Goal: Task Accomplishment & Management: Manage account settings

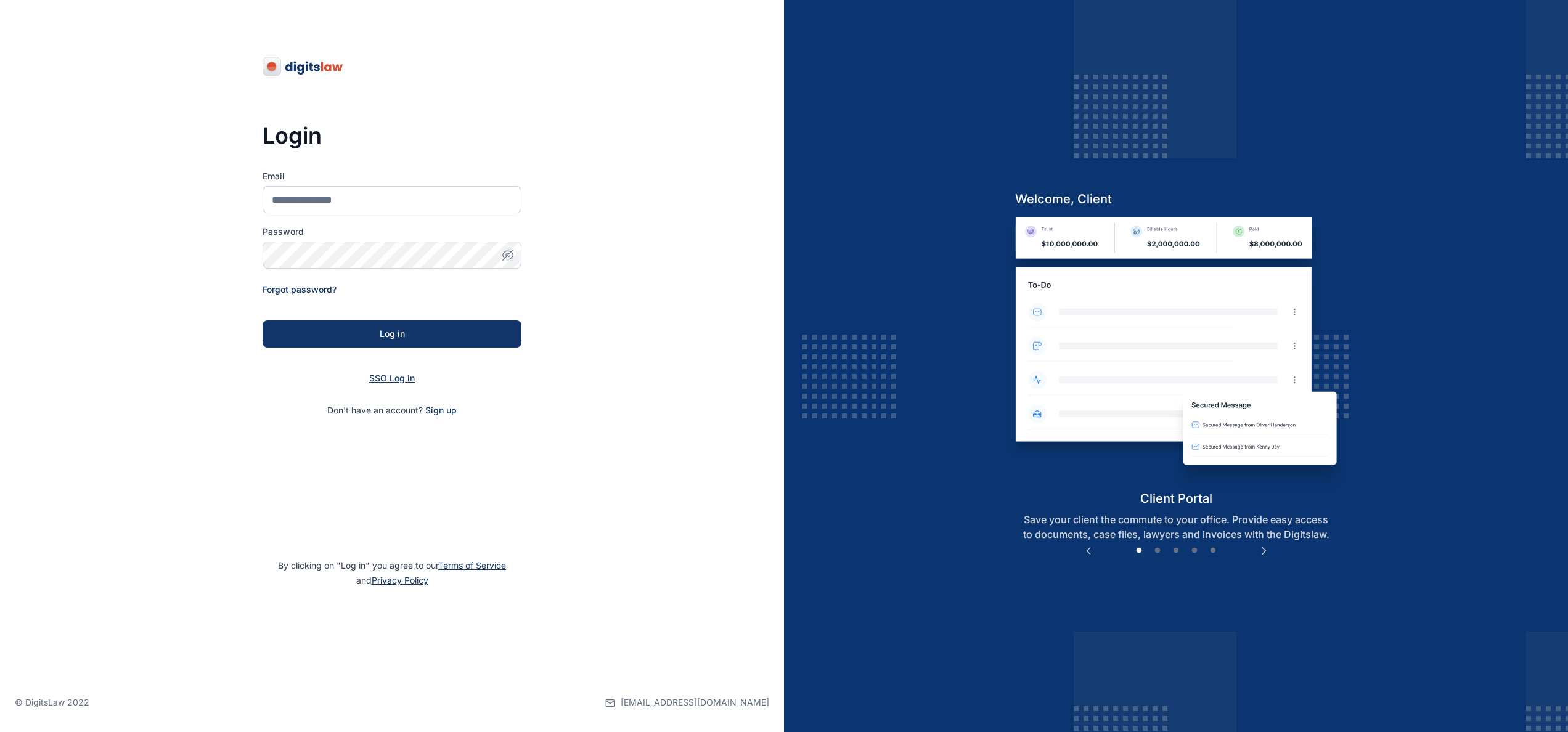
click at [398, 373] on span "SSO Log in" at bounding box center [392, 378] width 46 height 10
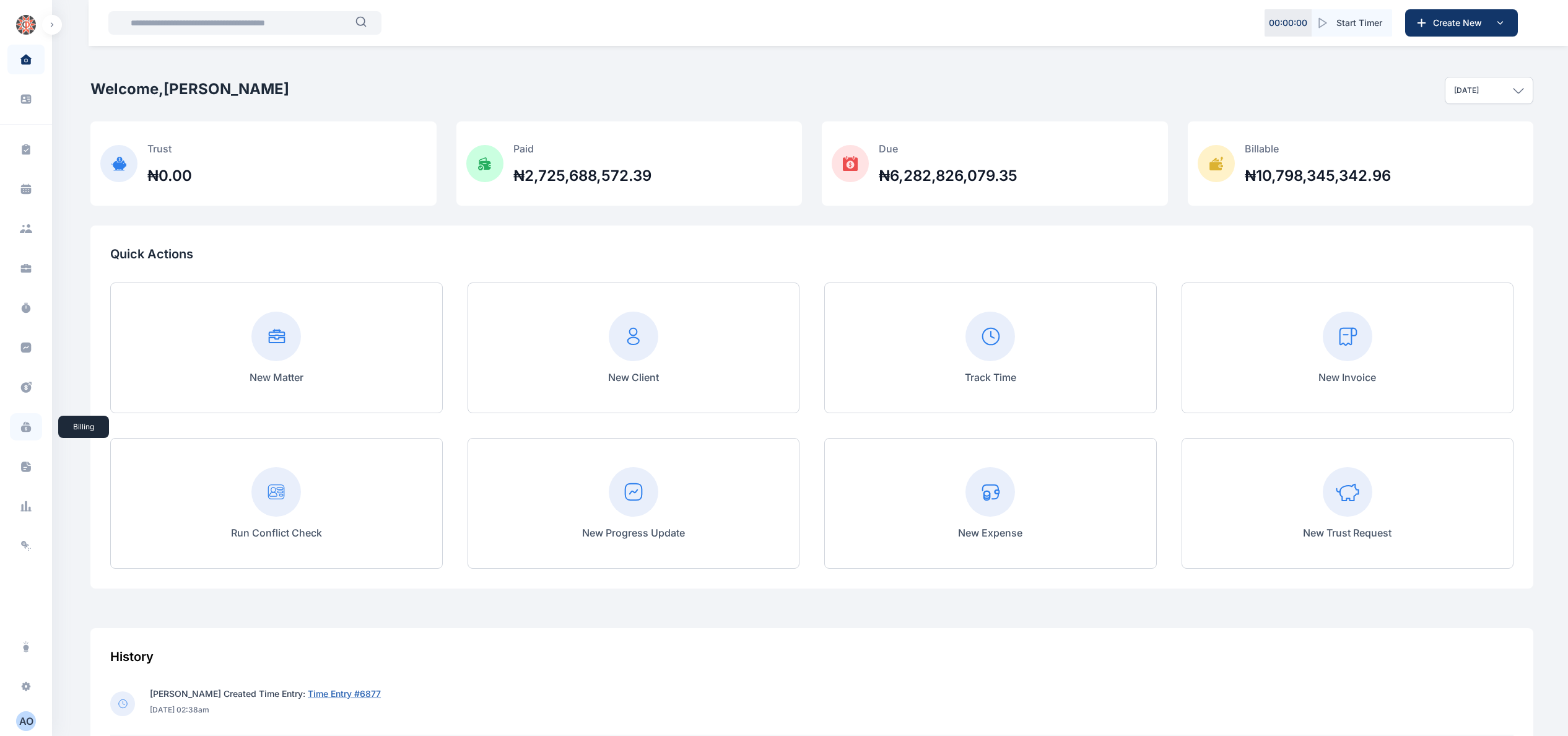
click at [25, 422] on icon at bounding box center [26, 427] width 12 height 12
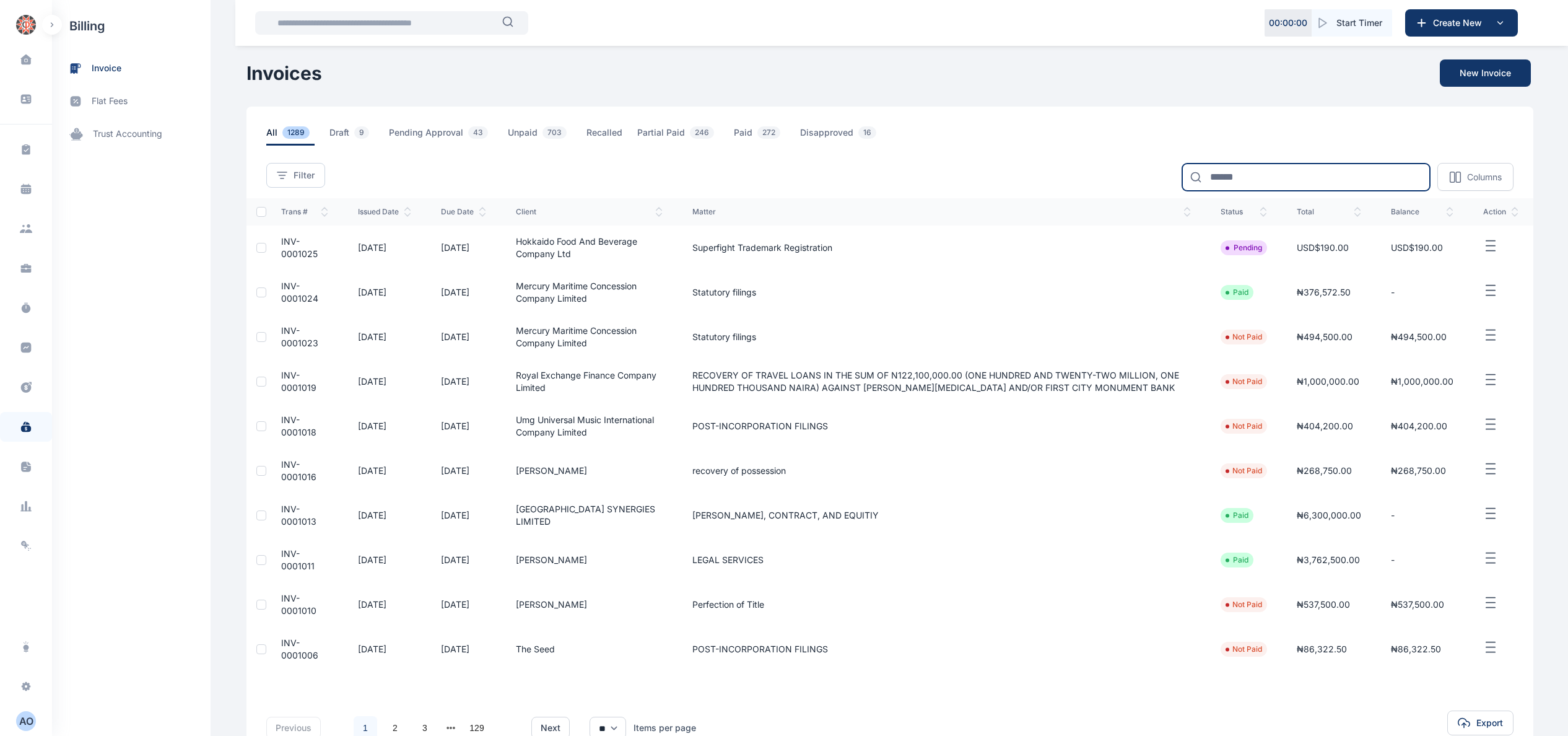
click at [1247, 179] on input at bounding box center [1306, 177] width 248 height 27
type input "****"
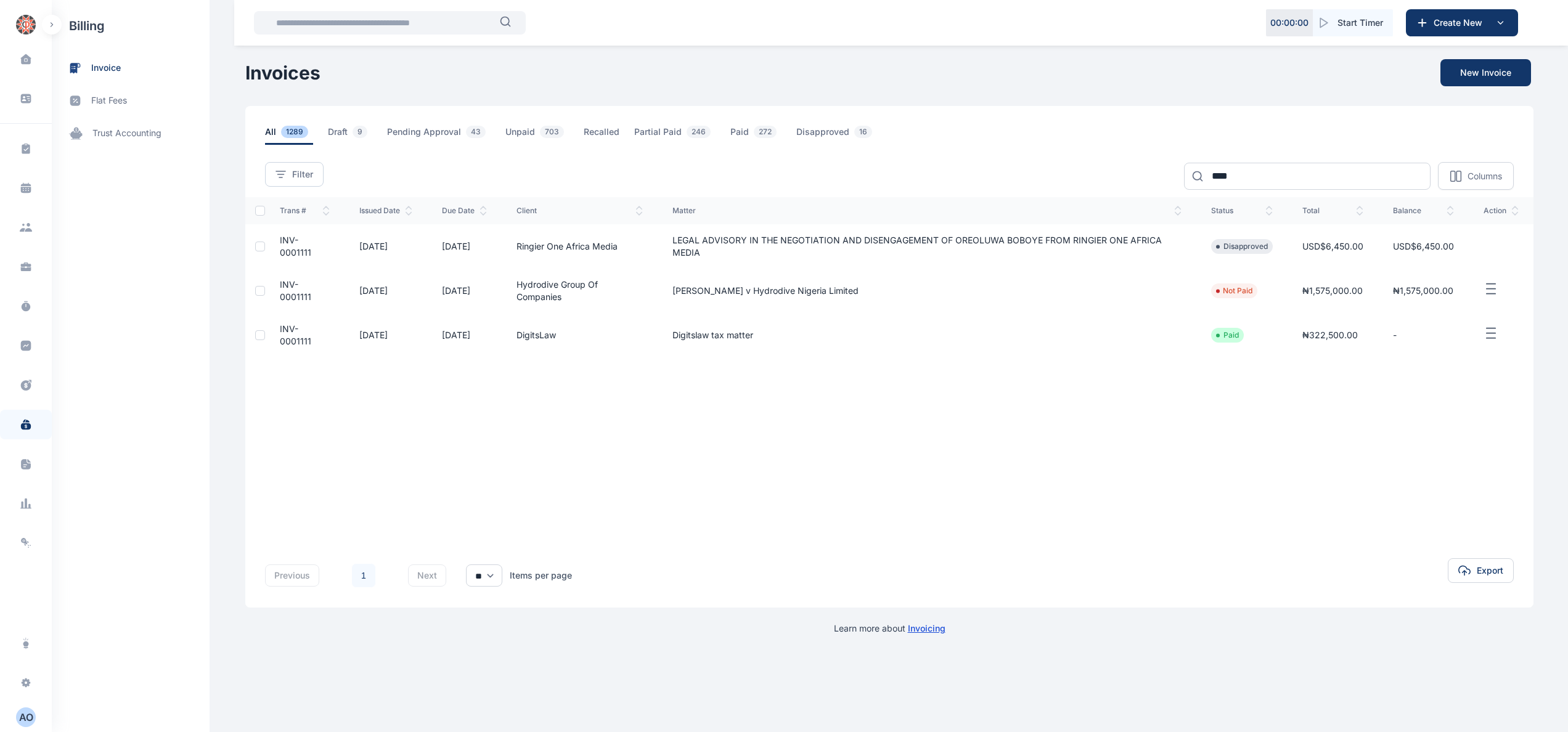
click at [298, 296] on span "INV-0001111" at bounding box center [295, 290] width 31 height 23
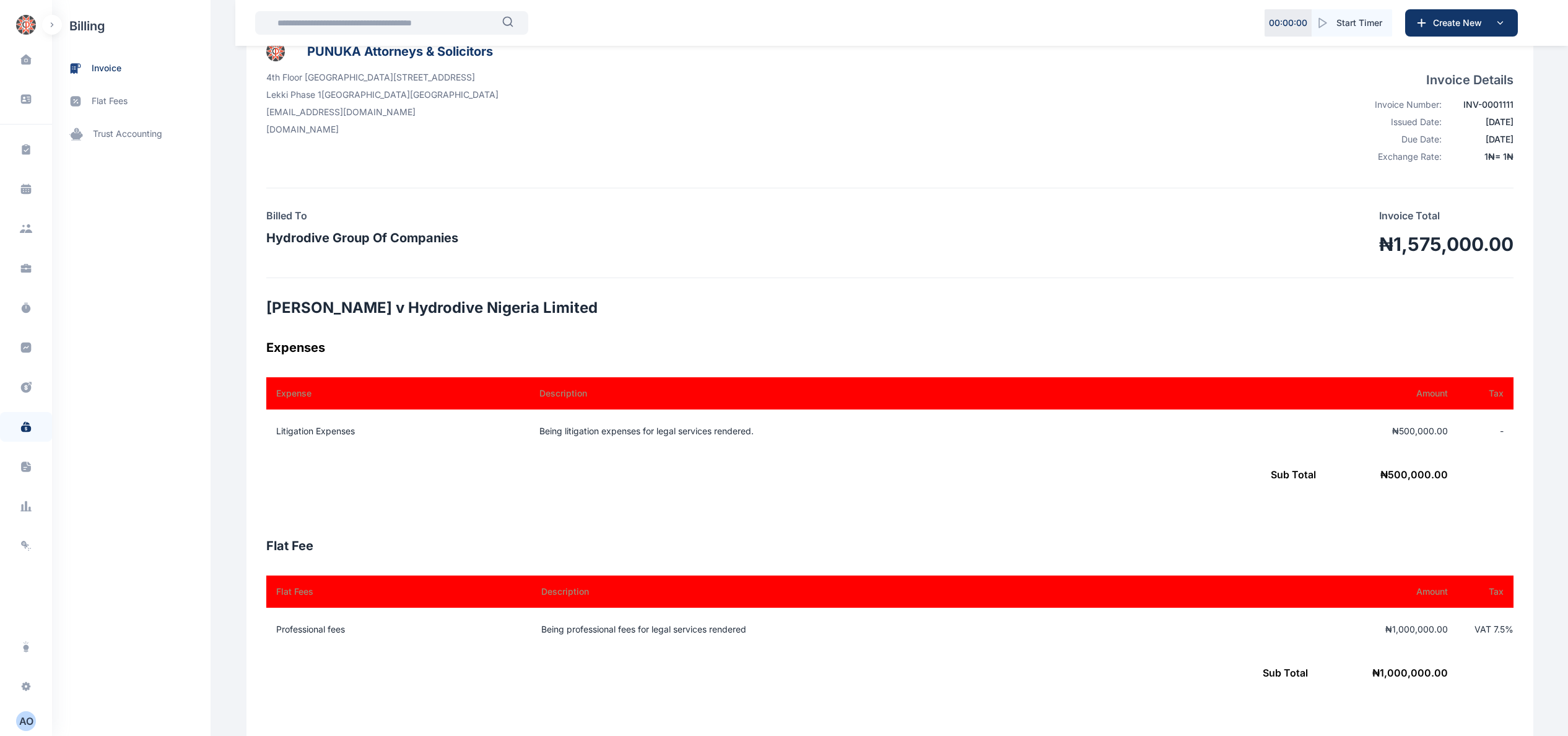
scroll to position [124, 0]
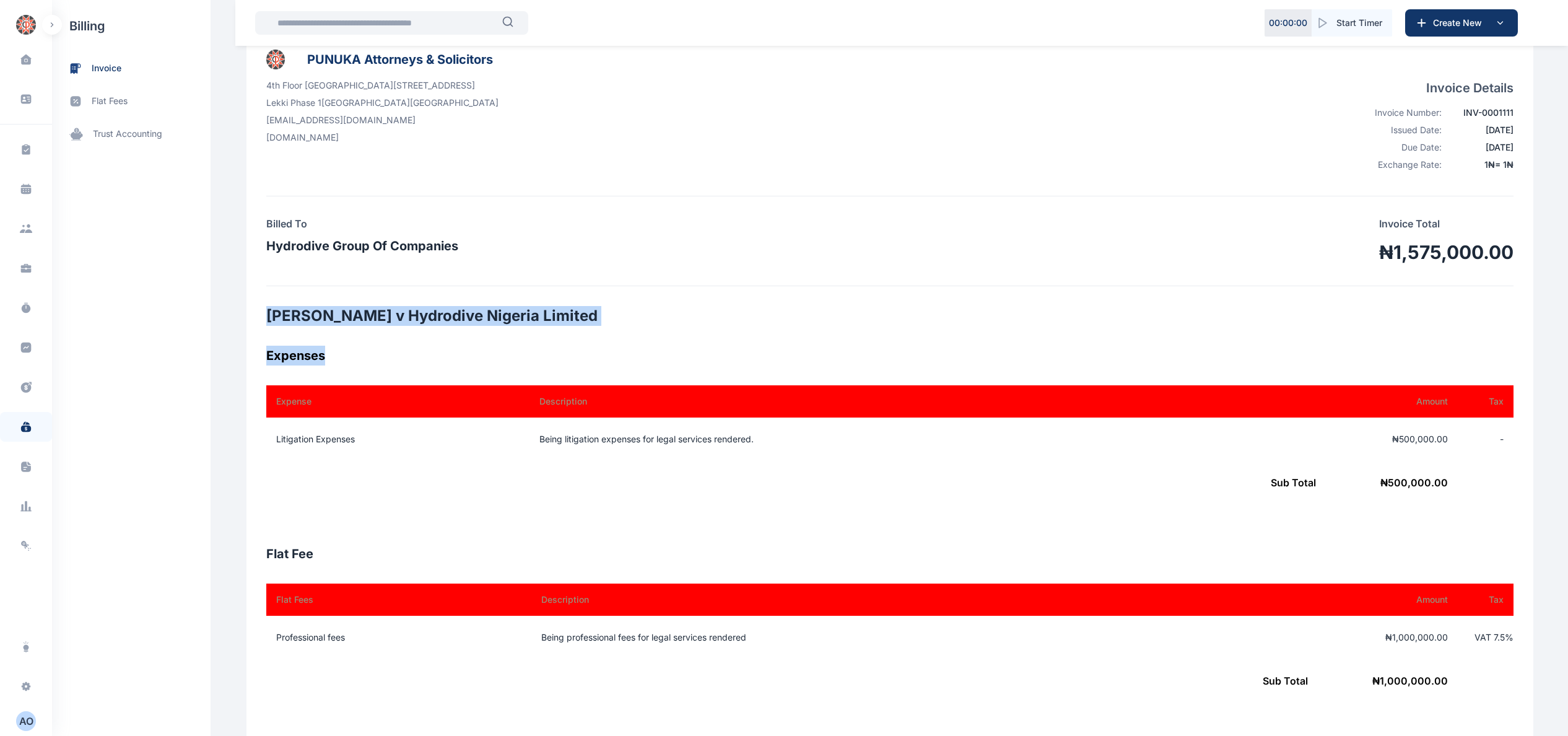
drag, startPoint x: 259, startPoint y: 313, endPoint x: 753, endPoint y: 333, distance: 494.4
click at [753, 333] on div "PUNUKA Attorneys & Solicitors 4th Floor PAS World Centre Plot 7, Block A10, Lay…" at bounding box center [890, 653] width 1287 height 1246
drag, startPoint x: 753, startPoint y: 333, endPoint x: 515, endPoint y: 327, distance: 238.1
click at [563, 337] on div "PUNUKA Attorneys & Solicitors 4th Floor PAS World Centre Plot 7, Block A10, Lay…" at bounding box center [890, 653] width 1287 height 1246
click at [365, 315] on h2 "Matthew Oluseun Ayoola v Hydrodive Nigeria Limited" at bounding box center [890, 316] width 1247 height 20
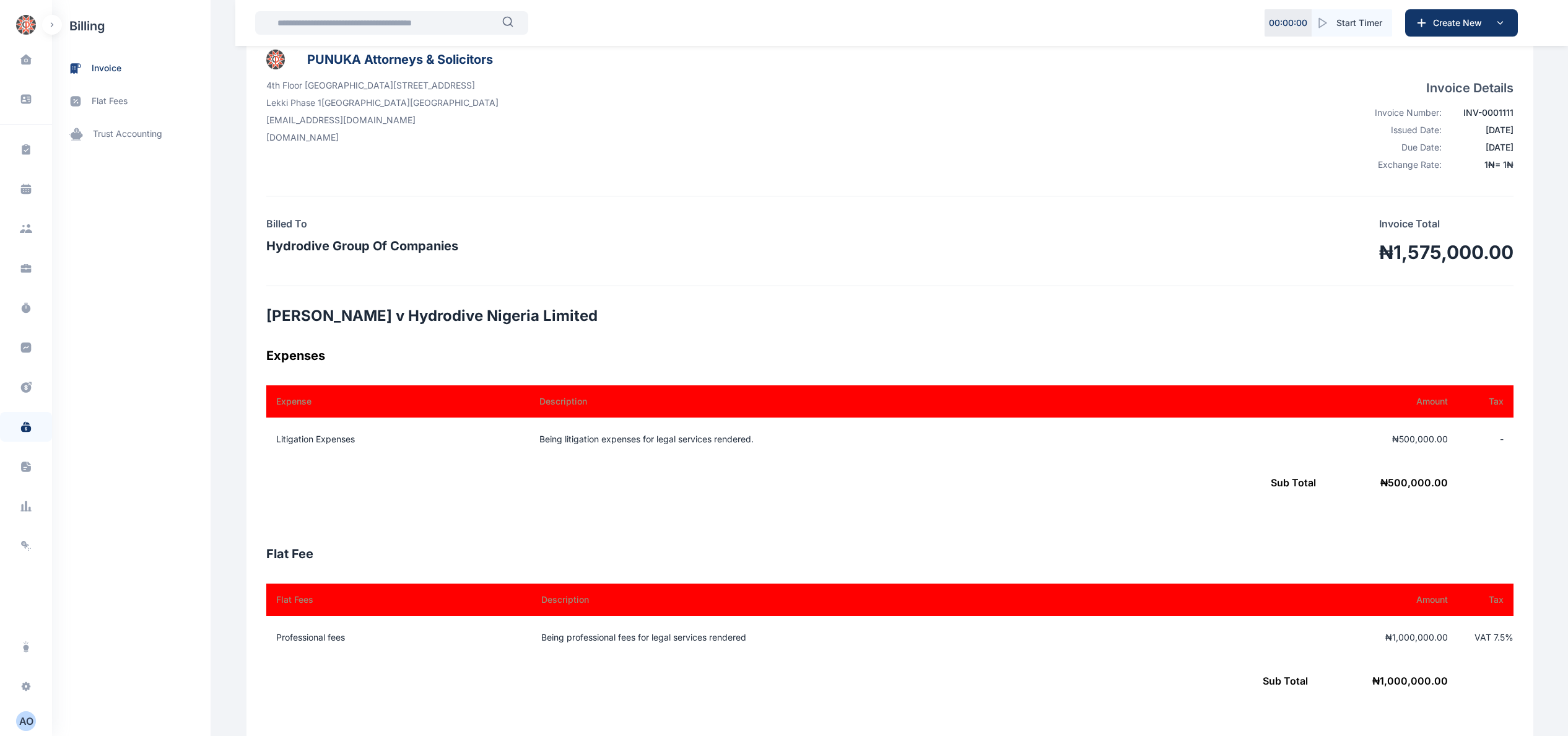
click at [256, 312] on div "PUNUKA Attorneys & Solicitors 4th Floor PAS World Centre Plot 7, Block A10, Lay…" at bounding box center [890, 653] width 1287 height 1246
drag, startPoint x: 261, startPoint y: 315, endPoint x: 817, endPoint y: 308, distance: 556.0
click at [813, 318] on h2 "Matthew Oluseun Ayoola v Hydrodive Nigeria Limited" at bounding box center [890, 316] width 1247 height 20
copy h2 "Matthew Oluseun Ayoola v Hydrodive Nigeria Limited"
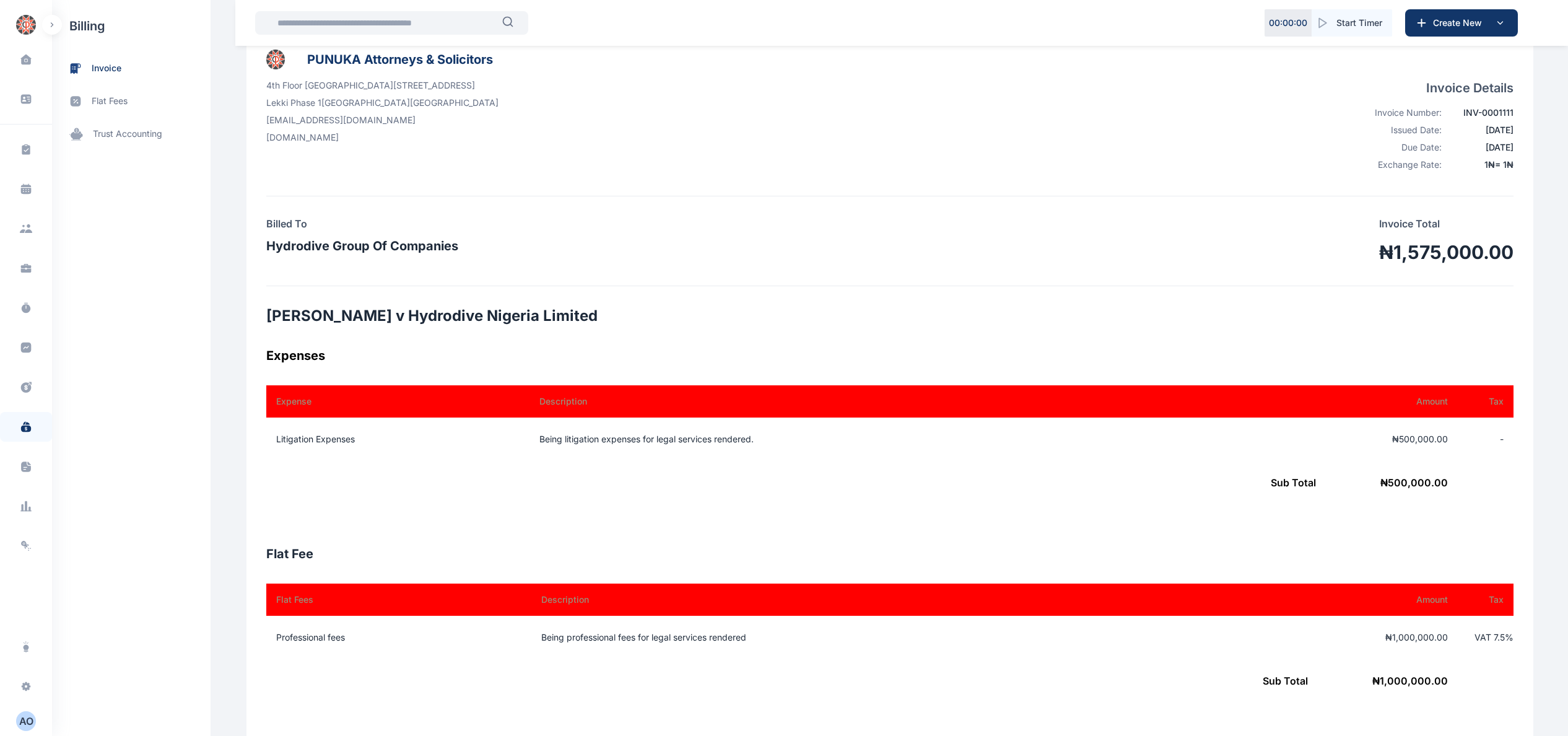
copy h2 "Matthew Oluseun Ayoola v Hydrodive Nigeria Limited"
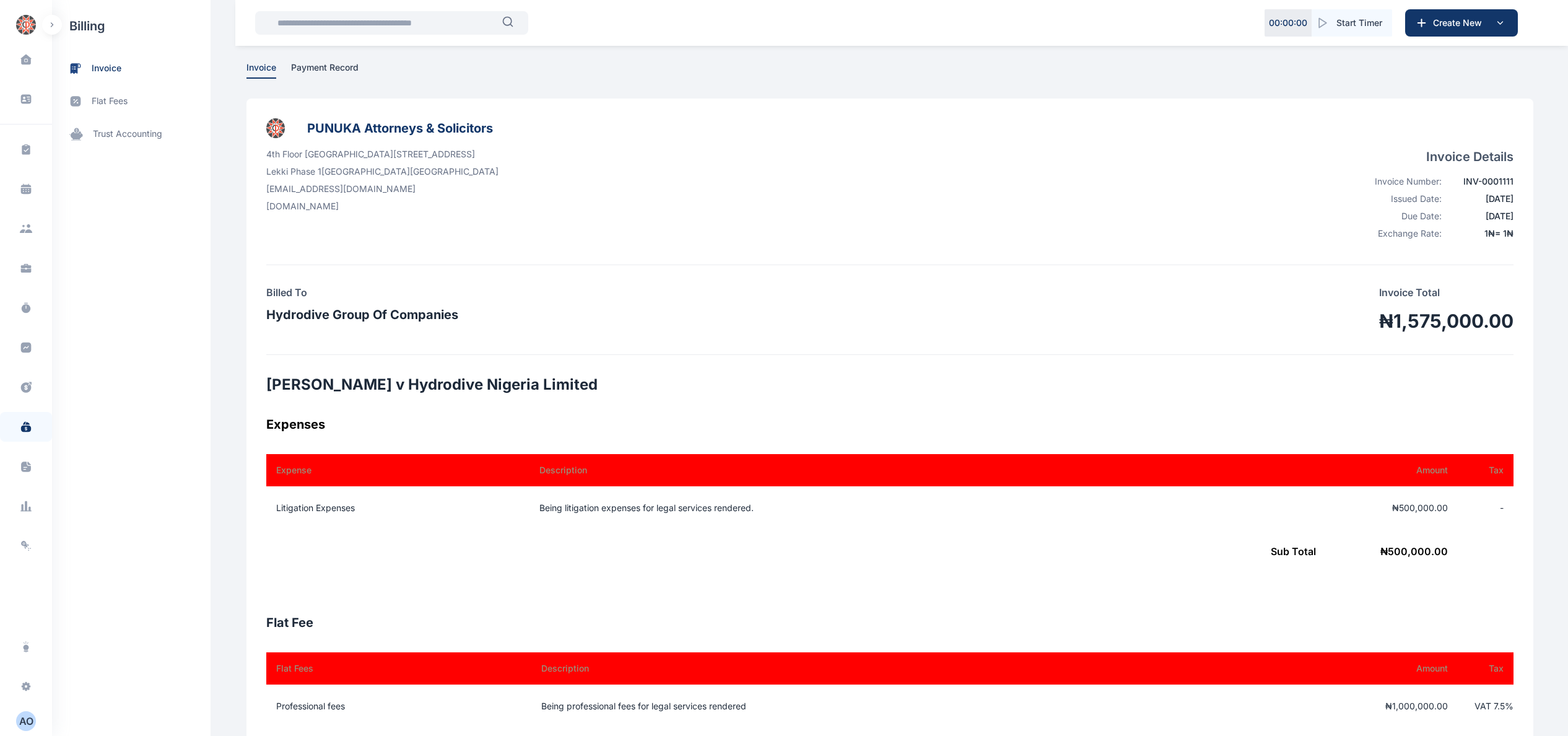
scroll to position [0, 0]
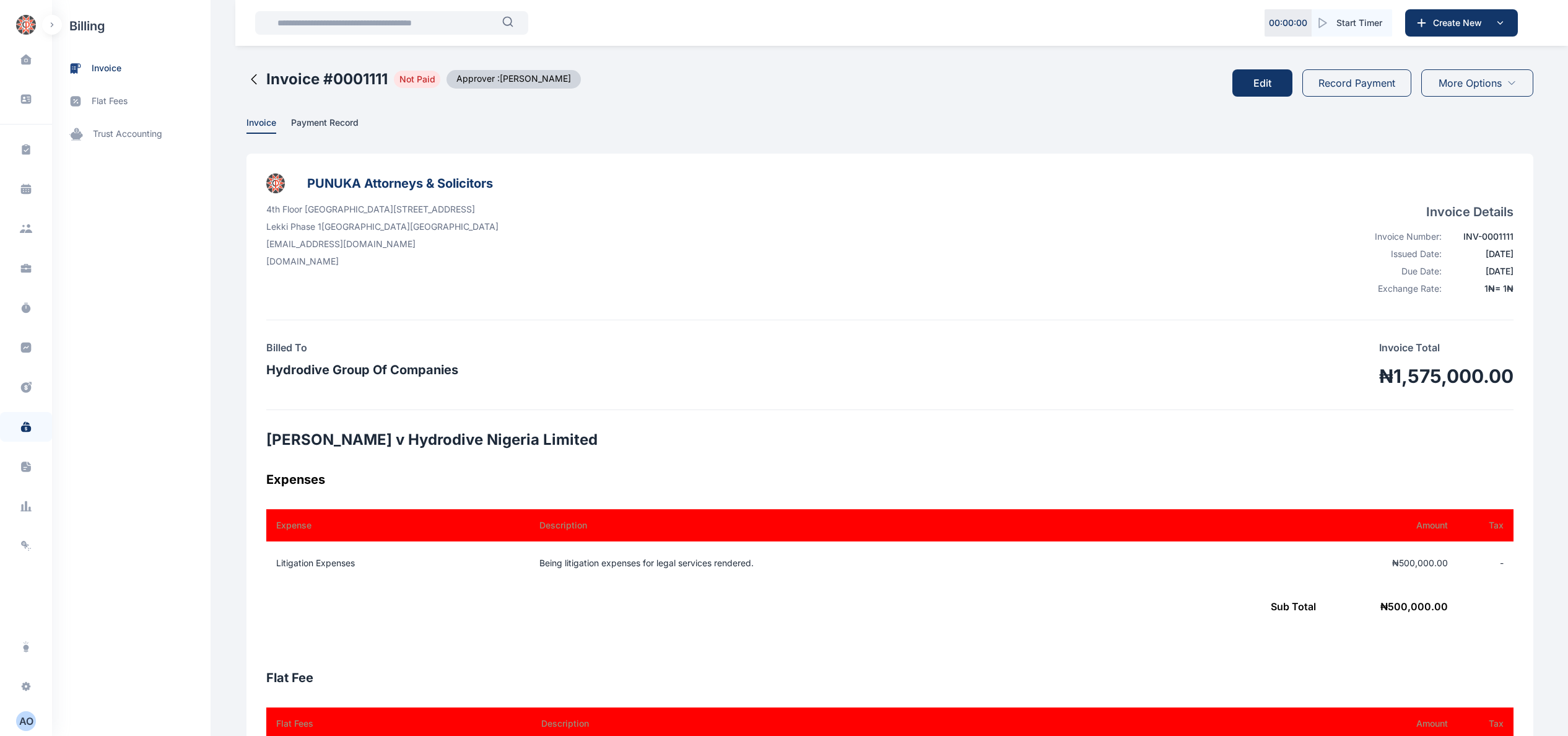
click at [1361, 84] on button "Record Payment" at bounding box center [1357, 83] width 109 height 27
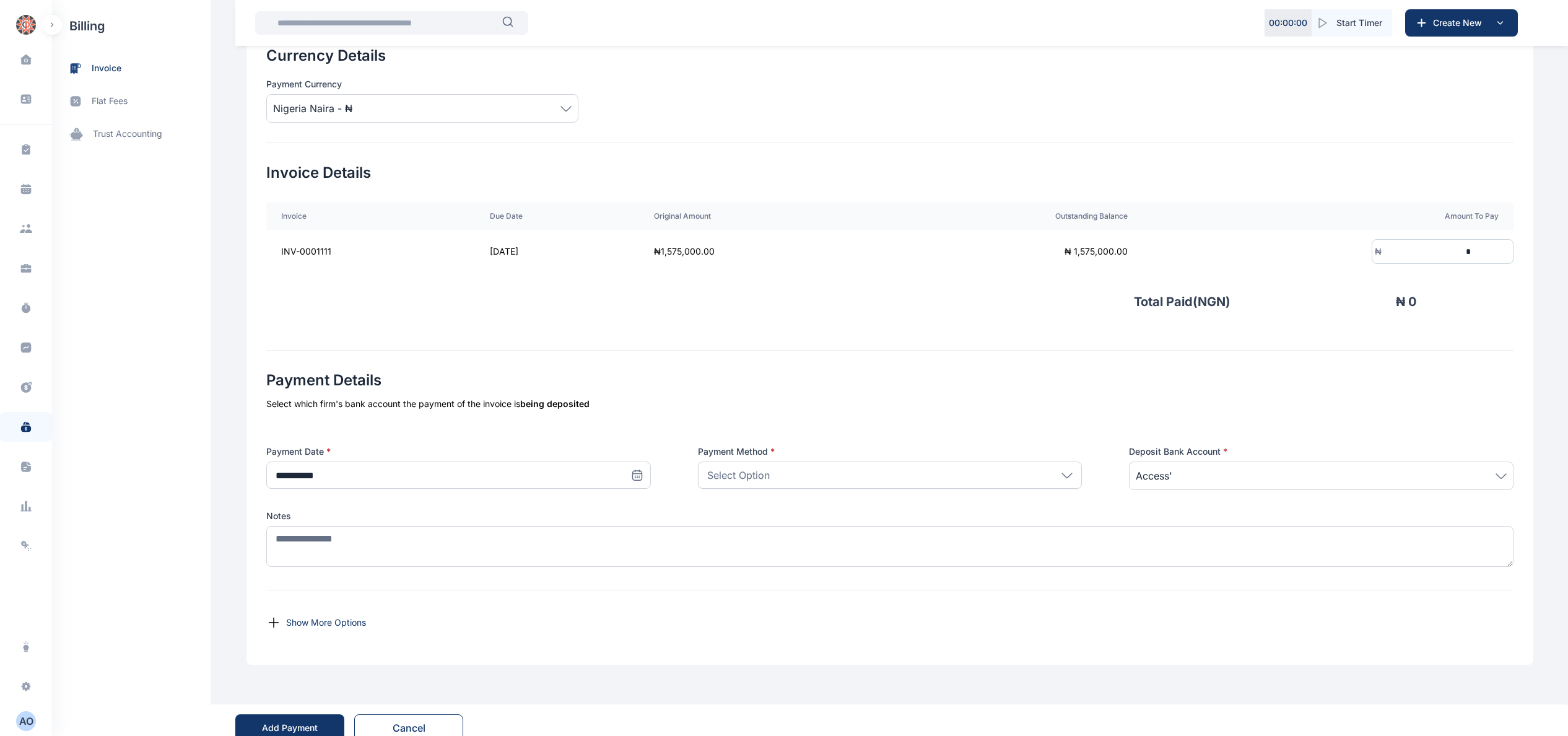
scroll to position [186, 0]
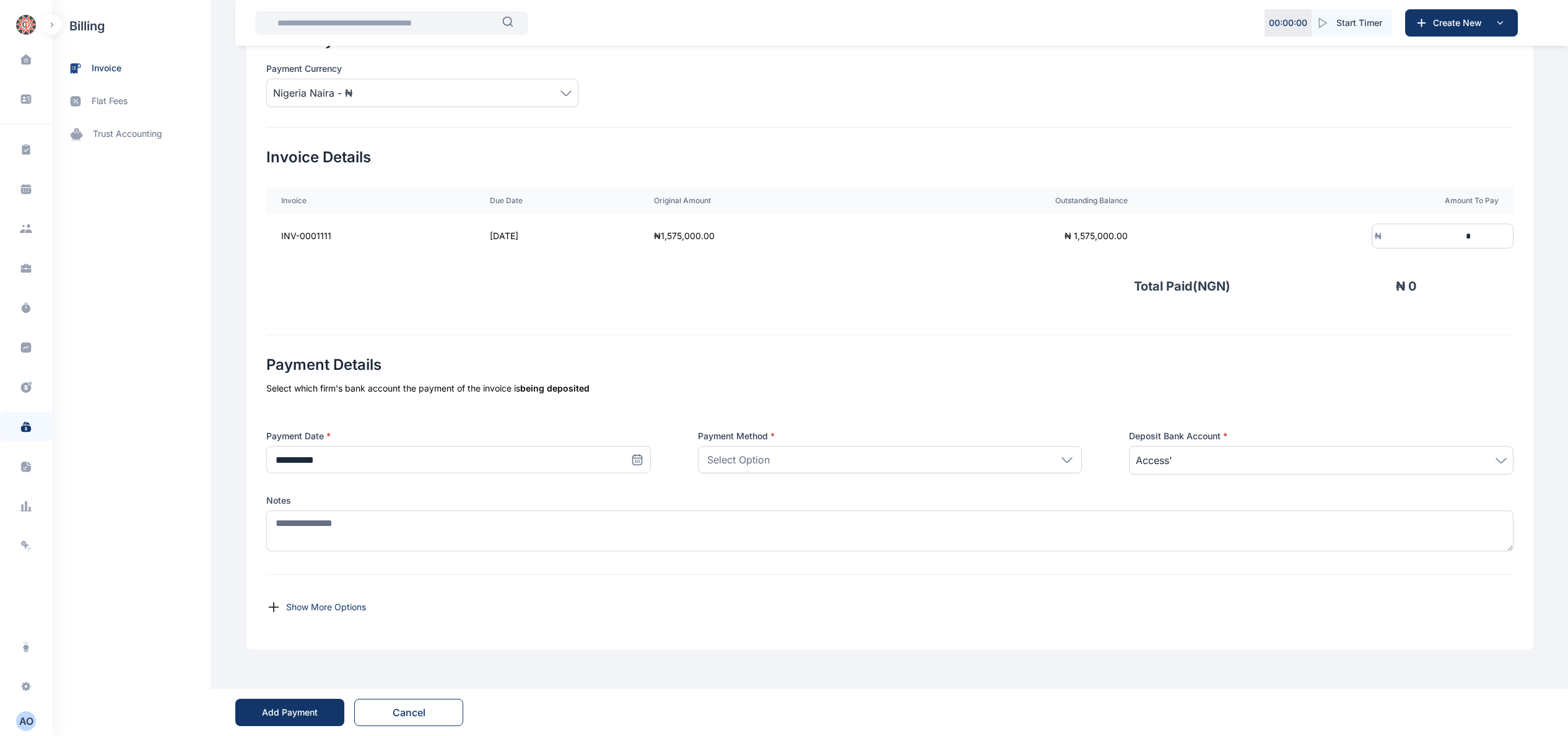
click at [633, 459] on icon at bounding box center [637, 459] width 9 height 0
click at [320, 560] on button "6" at bounding box center [324, 563] width 20 height 20
type input "**********"
click at [928, 452] on div "Select Option" at bounding box center [890, 460] width 385 height 27
click at [856, 510] on p "Bank Transfer" at bounding box center [890, 516] width 362 height 12
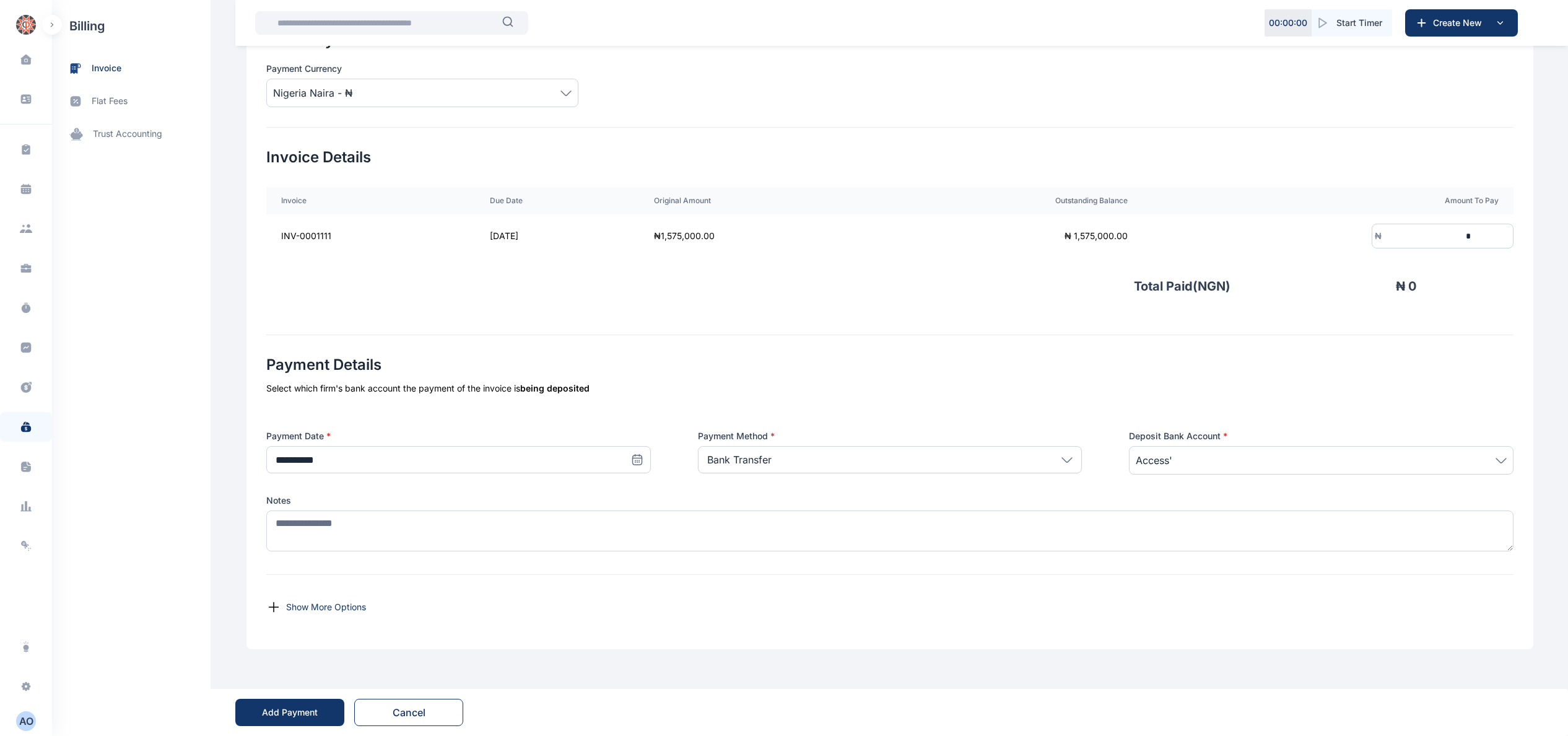
click at [1473, 235] on input "*" at bounding box center [1428, 236] width 92 height 23
type input "*********"
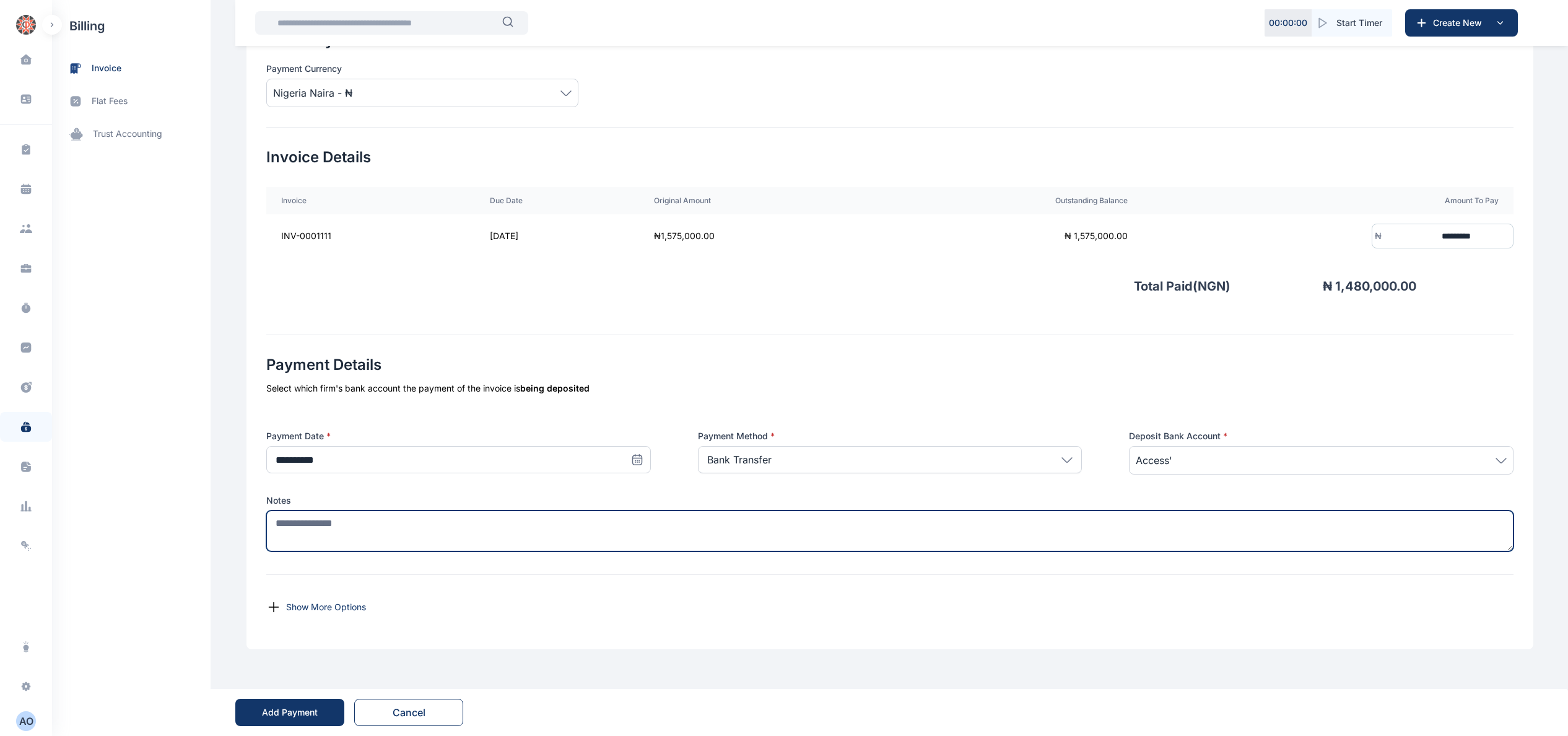
click at [996, 526] on textarea at bounding box center [890, 531] width 1247 height 41
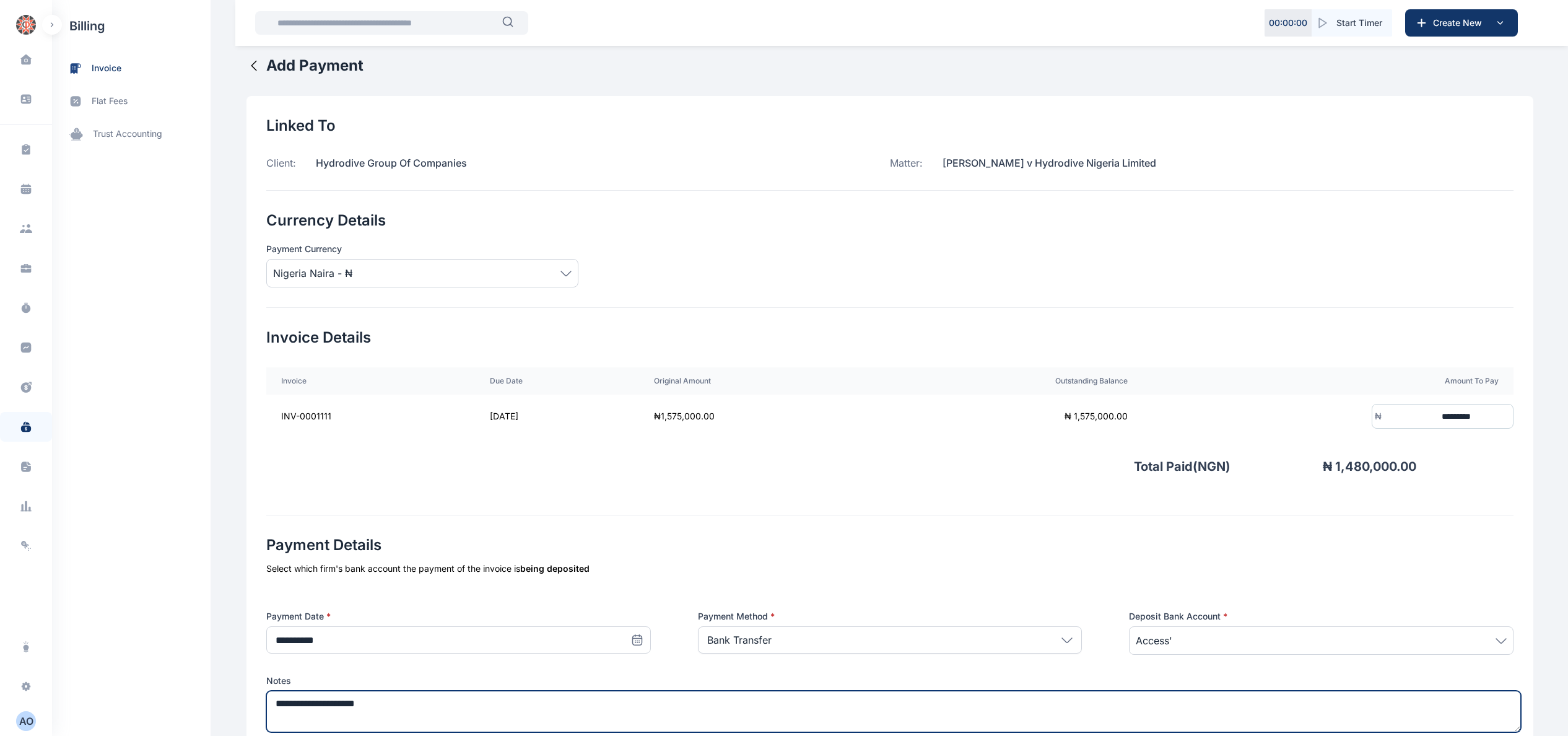
scroll to position [0, 0]
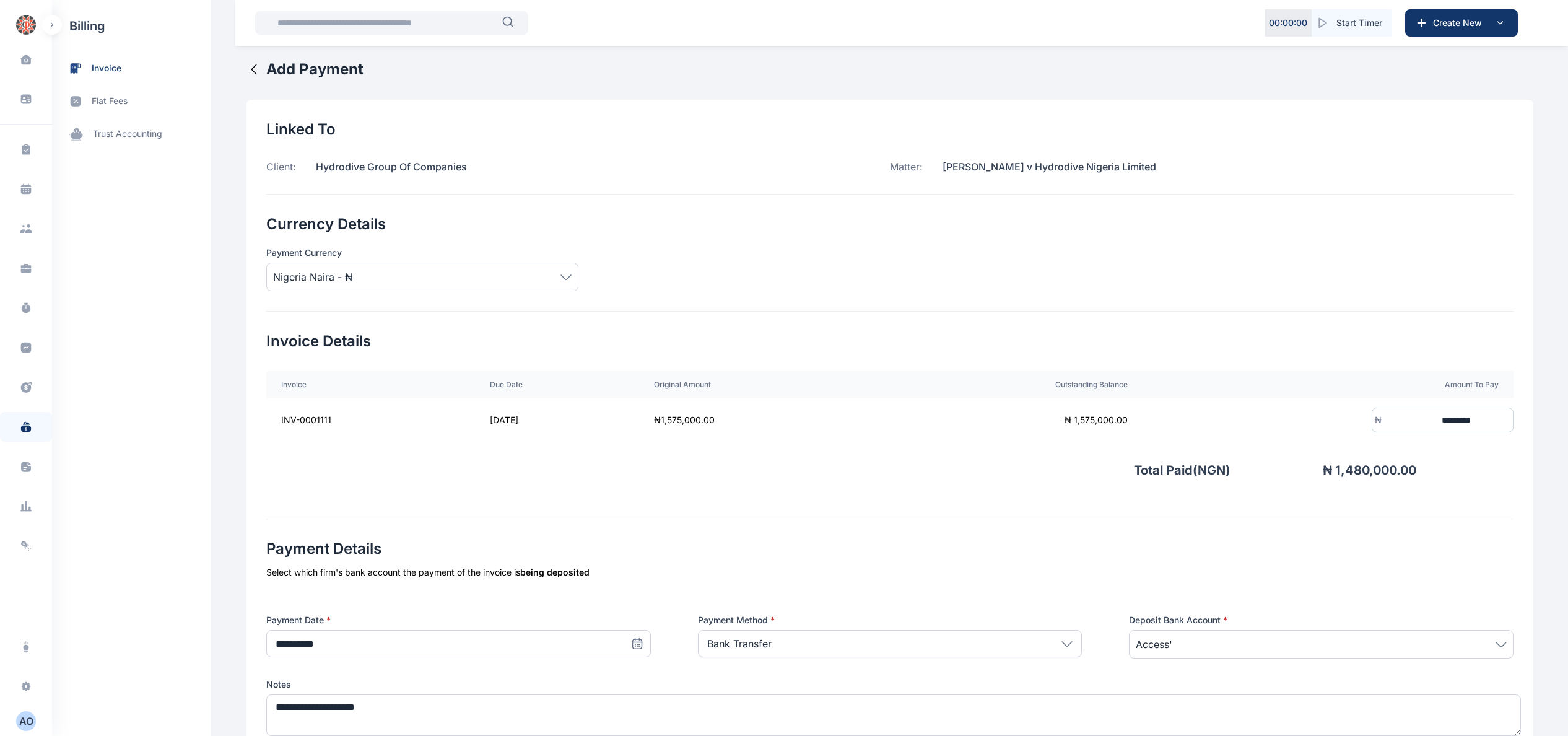
drag, startPoint x: 939, startPoint y: 161, endPoint x: 1342, endPoint y: 169, distance: 403.1
click at [1342, 169] on div "Matter: Matthew Oluseun Ayoola v Hydrodive Nigeria Limited" at bounding box center [1201, 166] width 624 height 15
copy p "Matthew Oluseun Ayoola v Hydrodive Nigeria Limited"
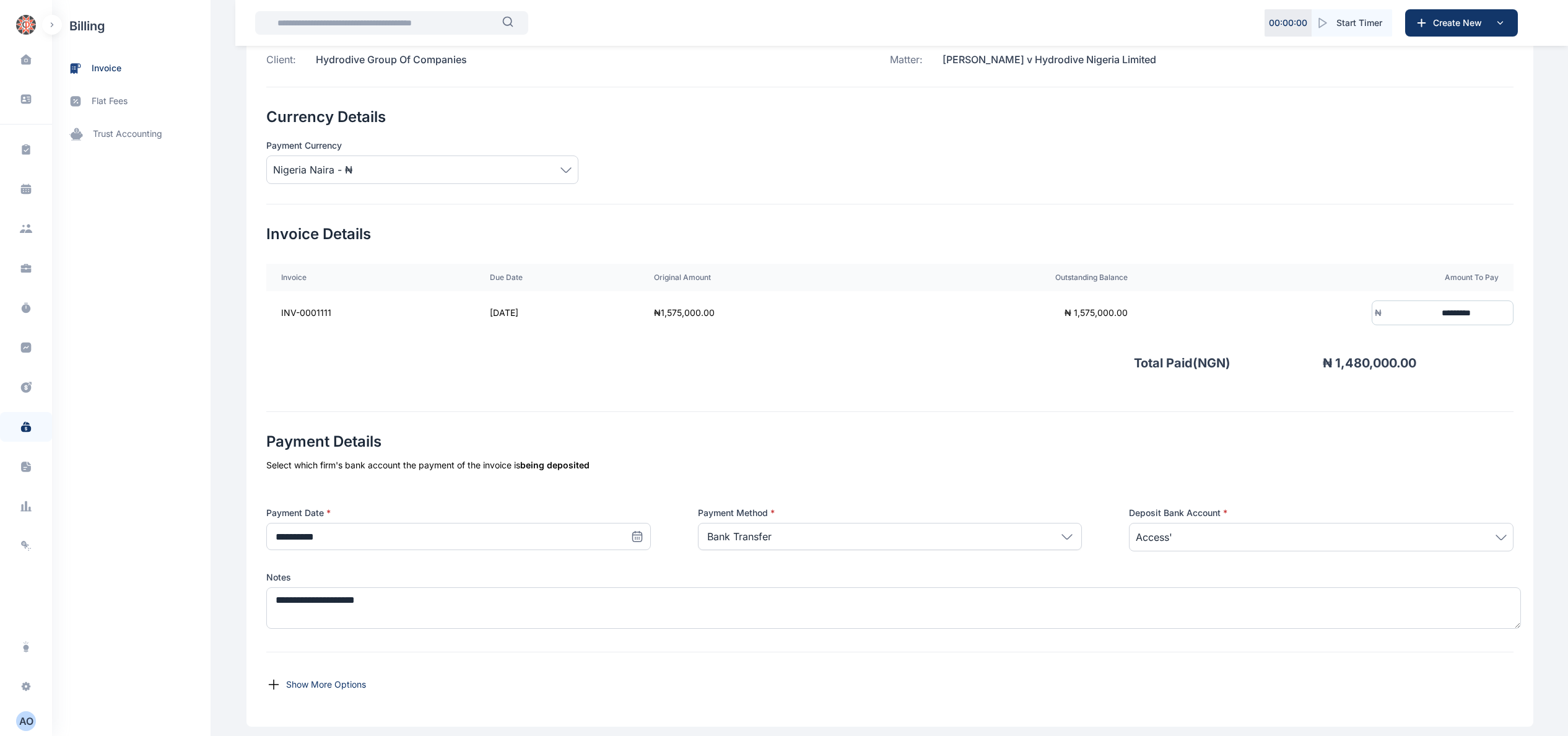
scroll to position [186, 0]
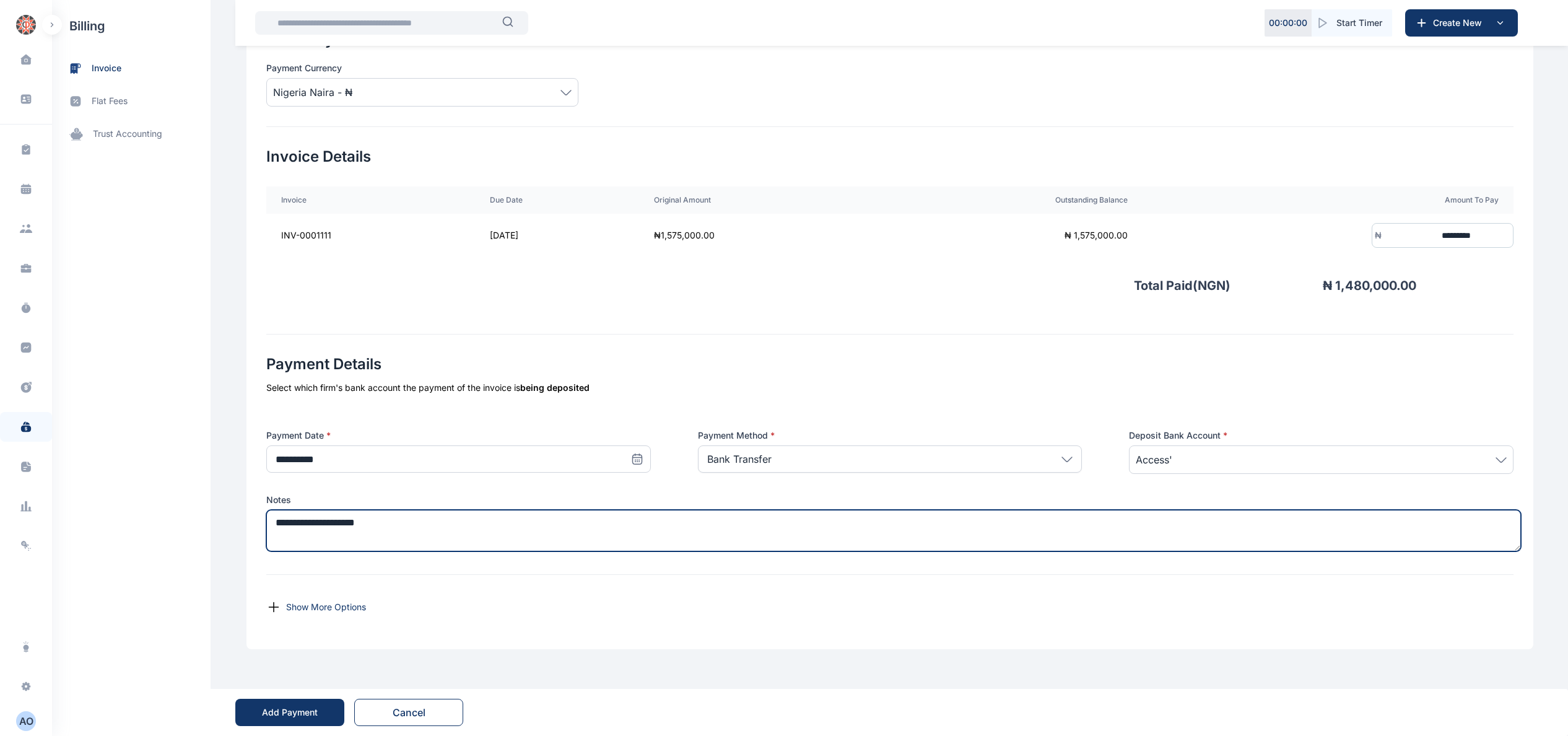
click at [571, 520] on textarea "**********" at bounding box center [894, 530] width 1255 height 42
paste textarea "**********"
type textarea "**********"
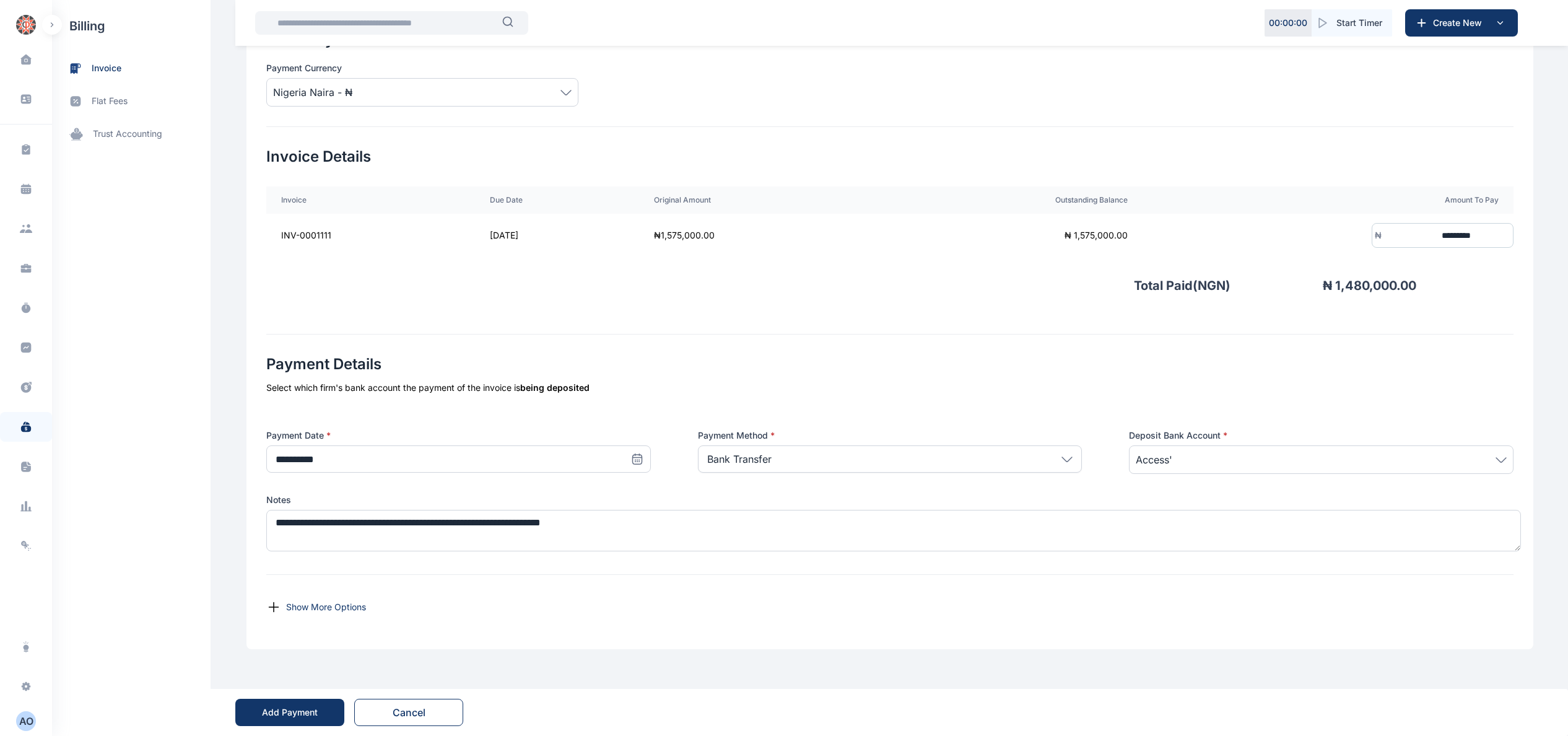
click at [307, 717] on div "Add Payment" at bounding box center [290, 712] width 56 height 12
